Goal: Information Seeking & Learning: Find specific fact

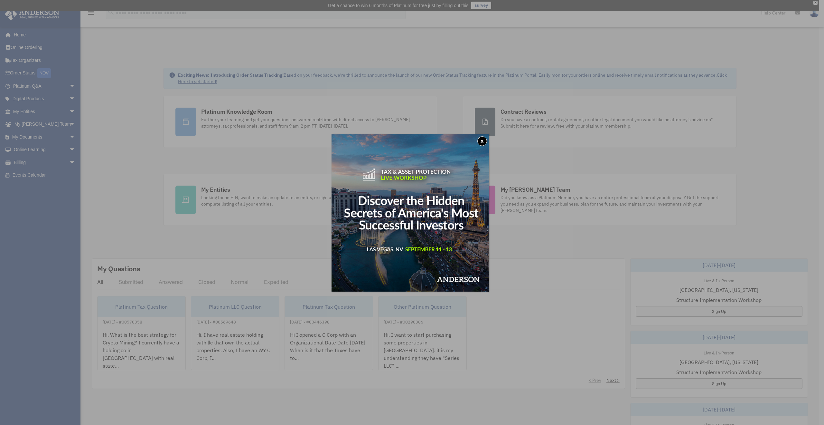
click at [482, 139] on button "x" at bounding box center [482, 141] width 10 height 10
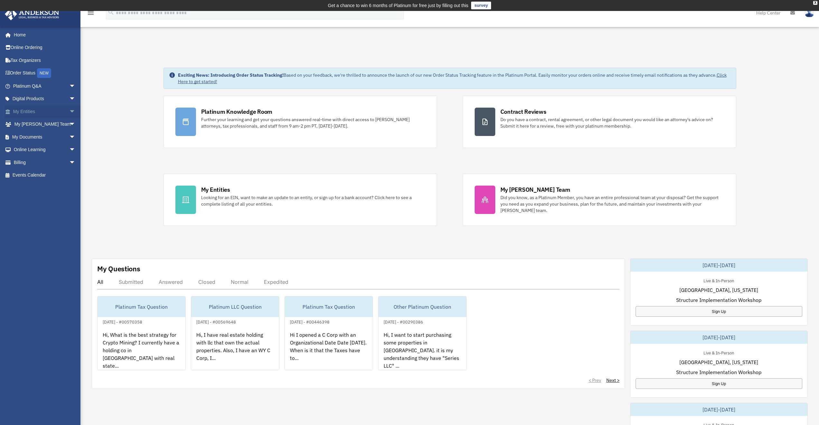
click at [26, 112] on link "My Entities arrow_drop_down" at bounding box center [45, 111] width 81 height 13
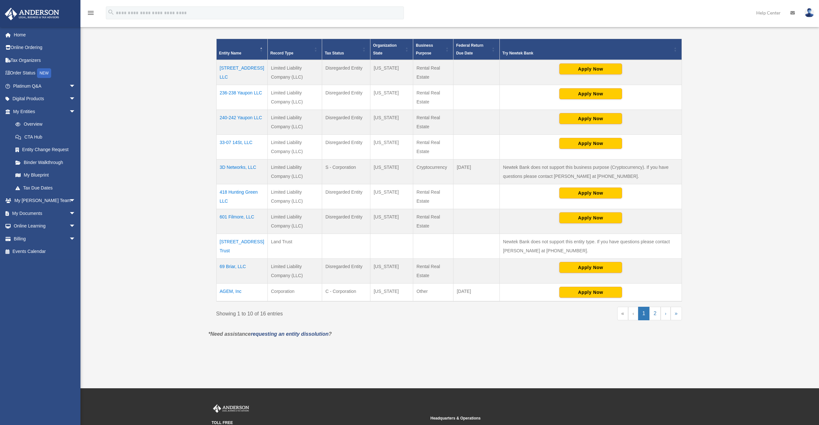
scroll to position [224, 0]
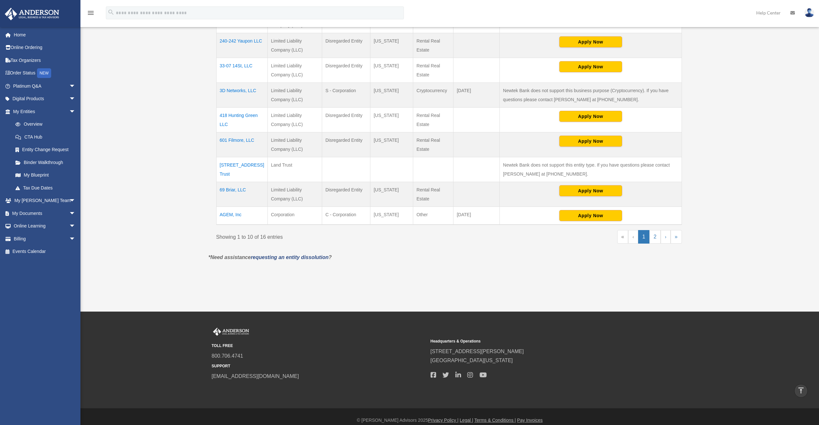
click at [232, 213] on td "AGEM, Inc" at bounding box center [241, 215] width 51 height 18
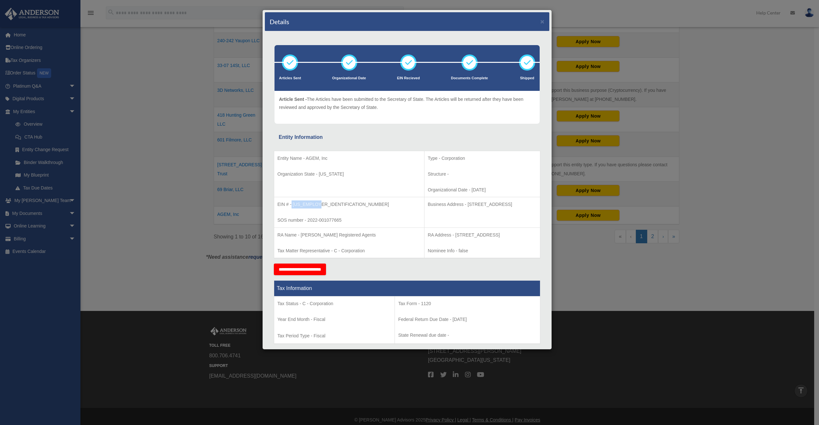
drag, startPoint x: 292, startPoint y: 204, endPoint x: 317, endPoint y: 204, distance: 25.1
click at [317, 204] on p "EIN # - [US_EMPLOYER_IDENTIFICATION_NUMBER]" at bounding box center [349, 204] width 144 height 8
click at [310, 204] on p "EIN # - [US_EMPLOYER_IDENTIFICATION_NUMBER]" at bounding box center [349, 204] width 144 height 8
drag, startPoint x: 293, startPoint y: 204, endPoint x: 317, endPoint y: 205, distance: 24.2
click at [317, 205] on p "EIN # - [US_EMPLOYER_IDENTIFICATION_NUMBER]" at bounding box center [349, 204] width 144 height 8
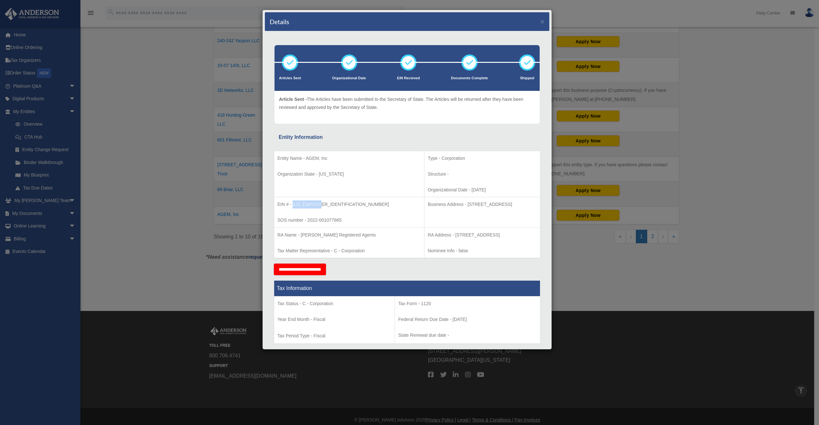
copy p "[US_EMPLOYER_IDENTIFICATION_NUMBER]"
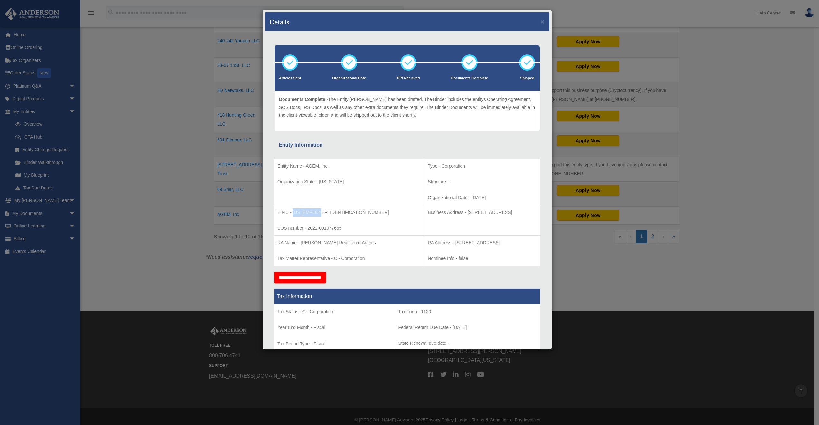
drag, startPoint x: 421, startPoint y: 212, endPoint x: 504, endPoint y: 212, distance: 82.4
click at [504, 212] on p "Business Address - 1718 Capitol Ave., Cheyenne, Wy 82001" at bounding box center [482, 212] width 109 height 8
copy p "1718 Capitol Ave., Cheyenne, Wy 82001"
